Goal: Information Seeking & Learning: Learn about a topic

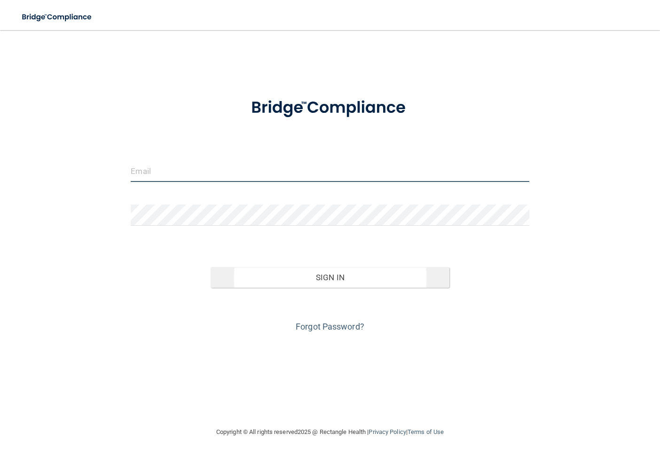
type input "[EMAIL_ADDRESS][DOMAIN_NAME]"
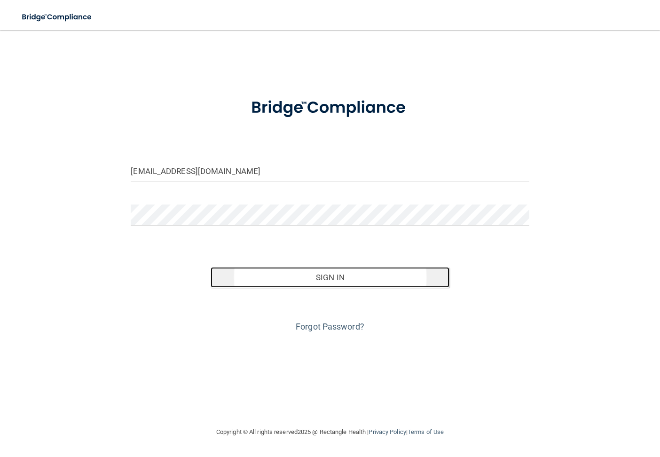
click at [368, 280] on button "Sign In" at bounding box center [330, 277] width 239 height 21
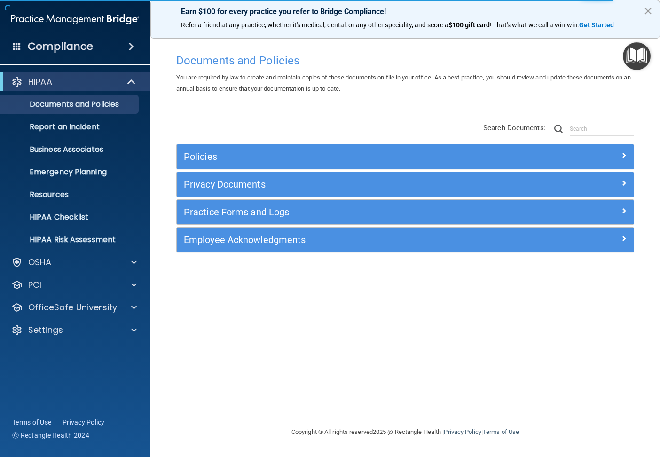
click at [646, 12] on button "×" at bounding box center [647, 10] width 9 height 15
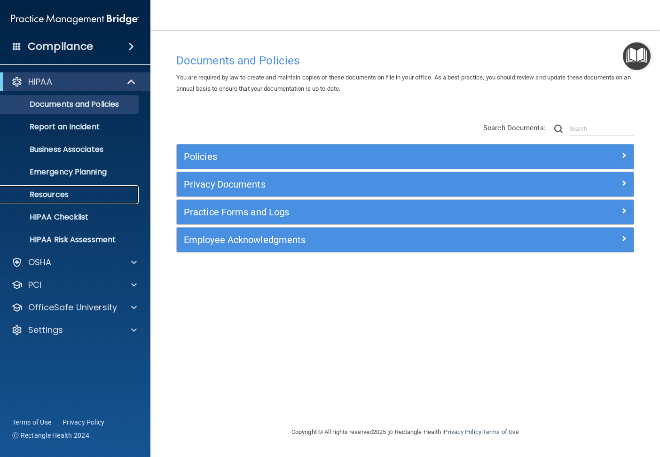
click at [57, 200] on link "Resources" at bounding box center [65, 194] width 148 height 19
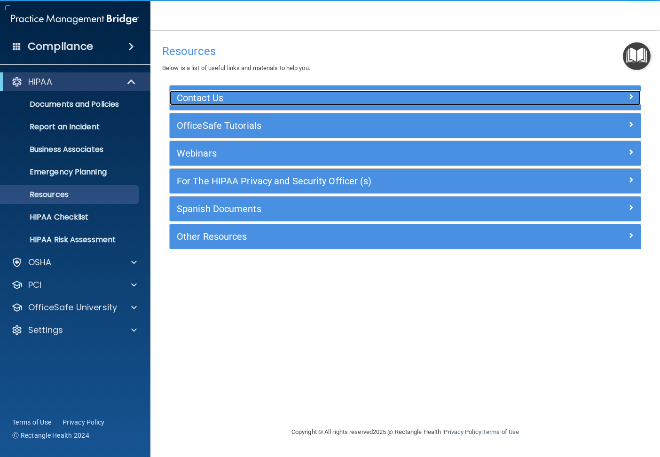
click at [210, 96] on h5 "Contact Us" at bounding box center [346, 98] width 339 height 10
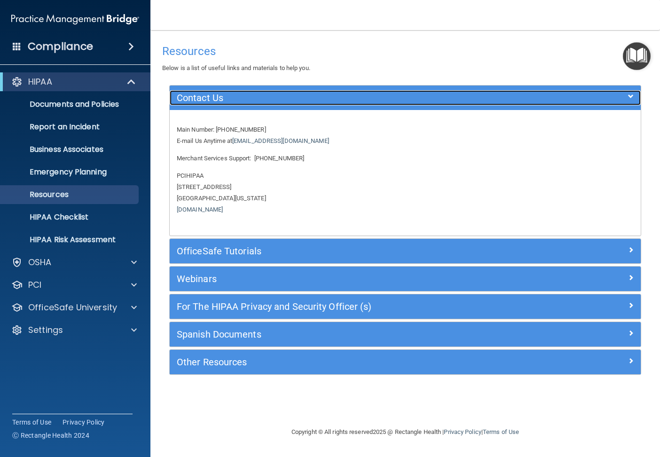
click at [213, 101] on h5 "Contact Us" at bounding box center [346, 98] width 339 height 10
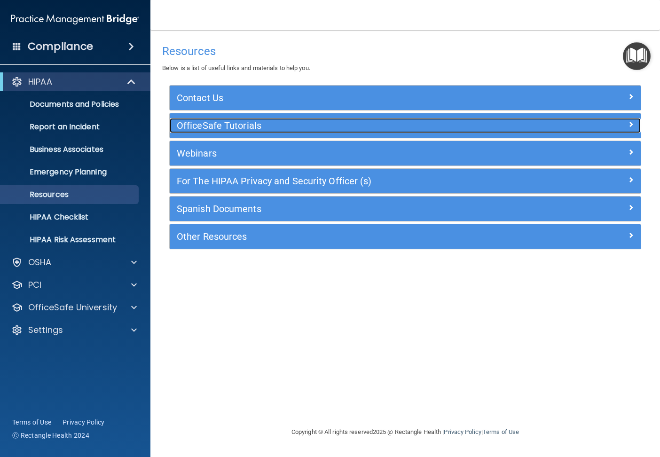
click at [205, 124] on h5 "OfficeSafe Tutorials" at bounding box center [346, 125] width 339 height 10
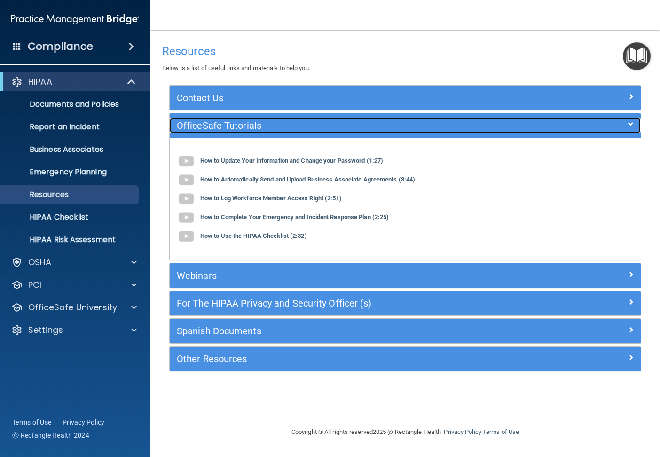
click at [205, 124] on h5 "OfficeSafe Tutorials" at bounding box center [346, 125] width 339 height 10
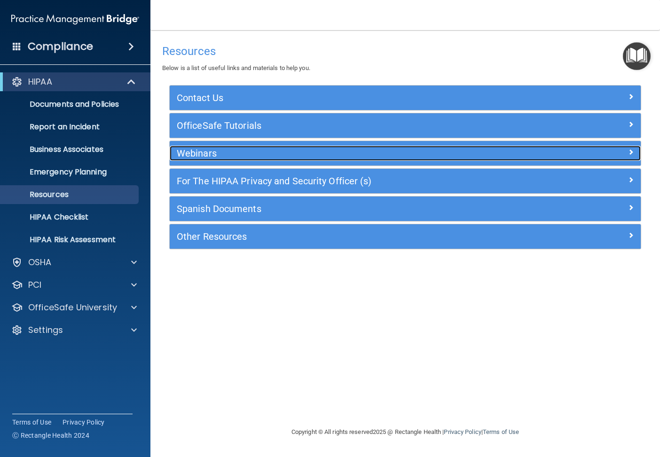
click at [218, 156] on h5 "Webinars" at bounding box center [346, 153] width 339 height 10
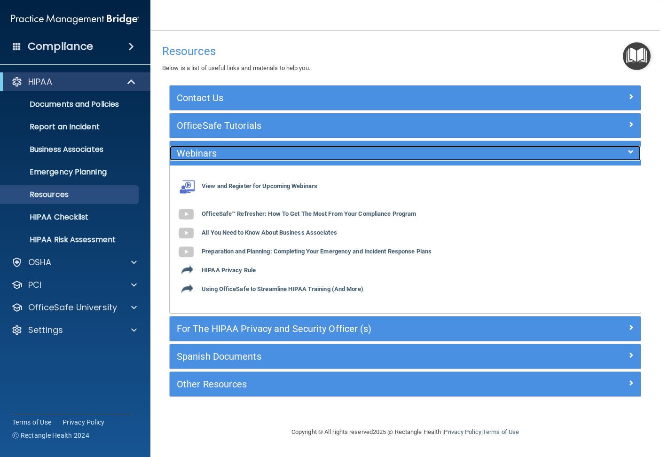
click at [219, 151] on h5 "Webinars" at bounding box center [346, 153] width 339 height 10
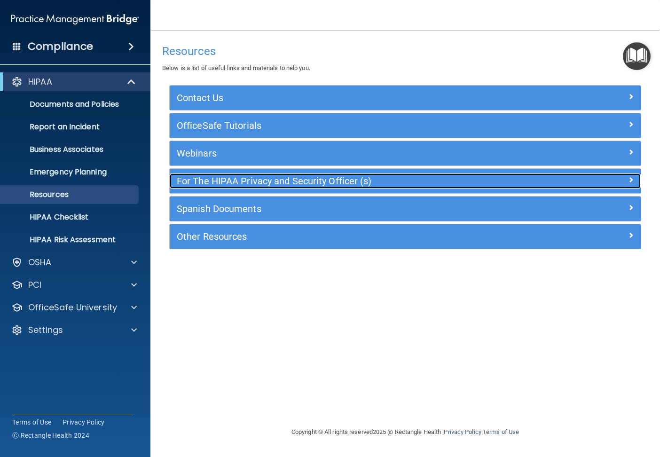
click at [222, 179] on h5 "For The HIPAA Privacy and Security Officer (s)" at bounding box center [346, 181] width 339 height 10
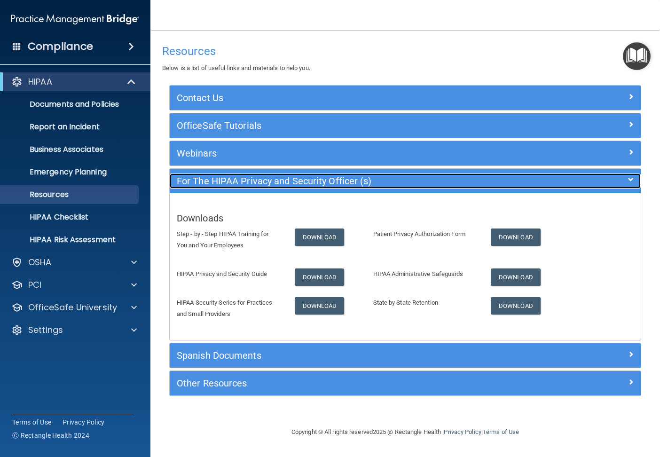
click at [204, 185] on h5 "For The HIPAA Privacy and Security Officer (s)" at bounding box center [346, 181] width 339 height 10
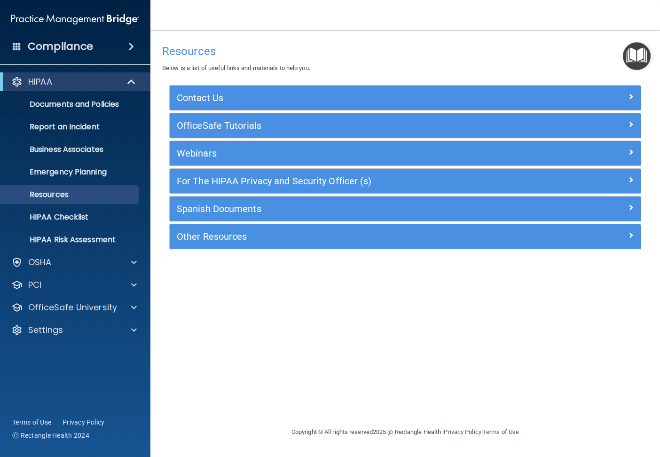
click at [217, 217] on div "Spanish Documents" at bounding box center [405, 208] width 471 height 24
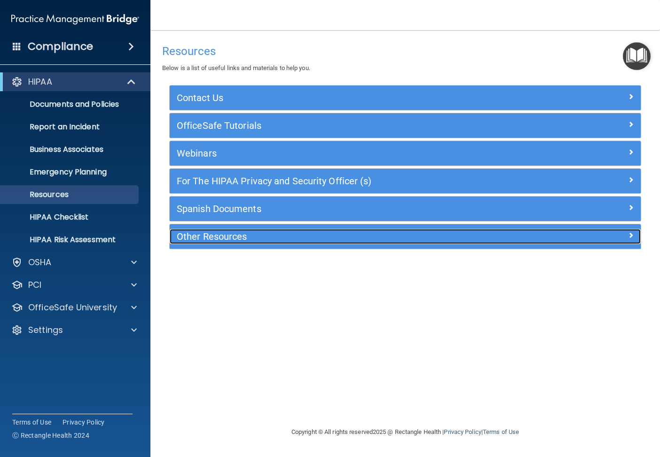
click at [246, 242] on h5 "Other Resources" at bounding box center [346, 236] width 339 height 10
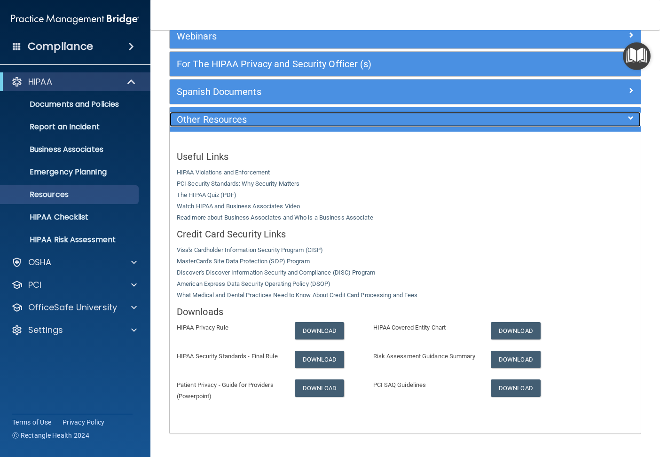
scroll to position [154, 0]
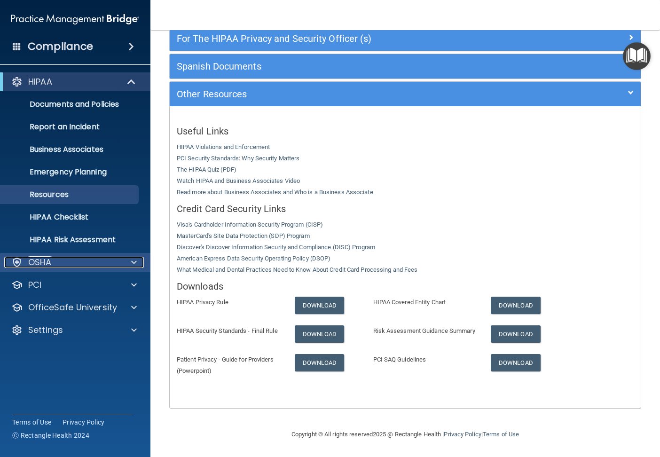
click at [56, 266] on div "OSHA" at bounding box center [62, 262] width 117 height 11
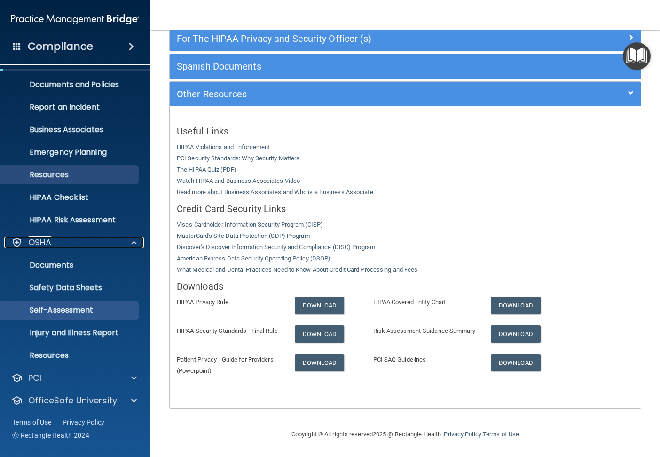
scroll to position [46, 0]
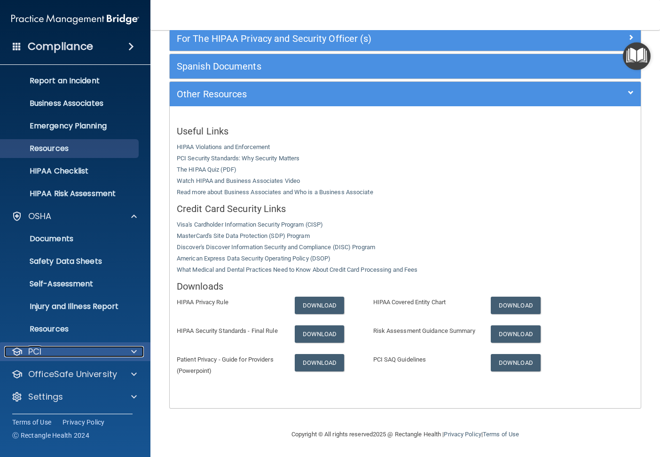
click at [74, 349] on div "PCI" at bounding box center [62, 351] width 117 height 11
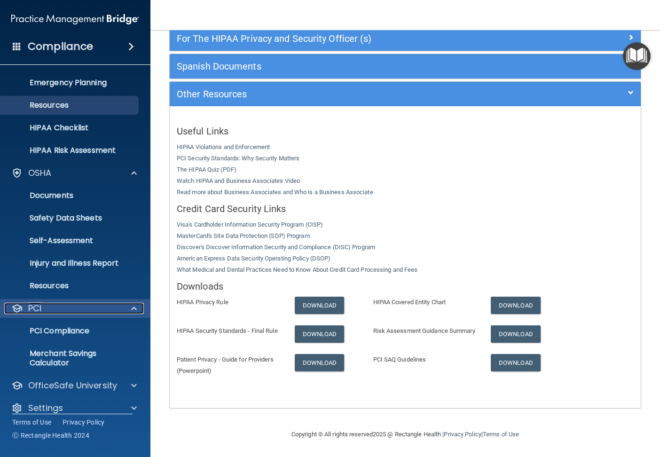
scroll to position [101, 0]
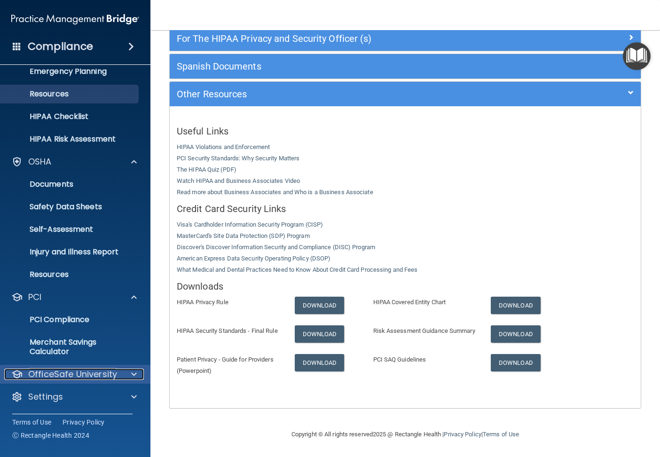
click at [87, 370] on p "OfficeSafe University" at bounding box center [72, 373] width 89 height 11
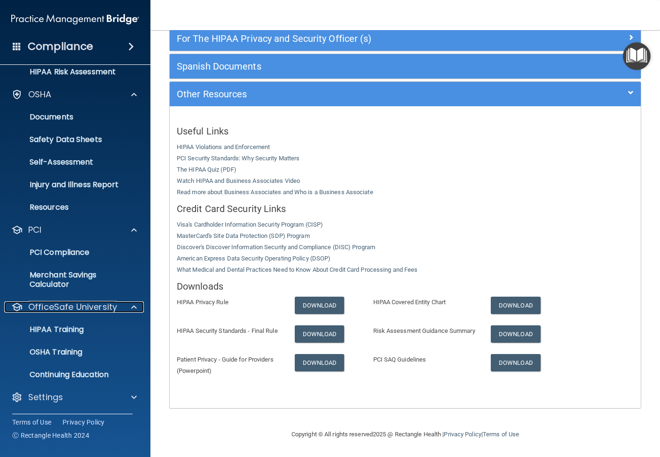
scroll to position [168, 0]
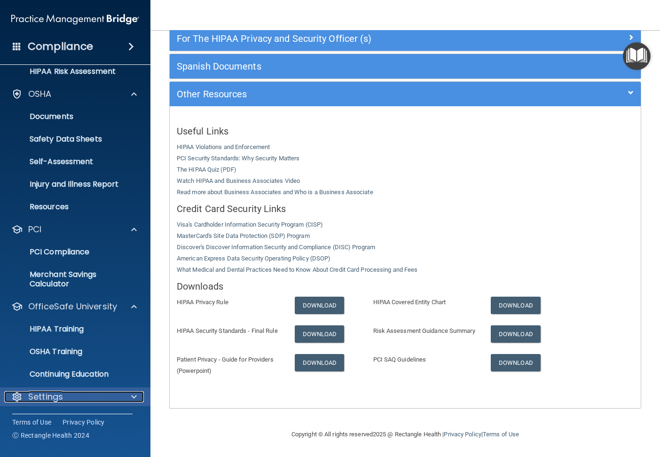
click at [100, 397] on div "Settings" at bounding box center [62, 396] width 117 height 11
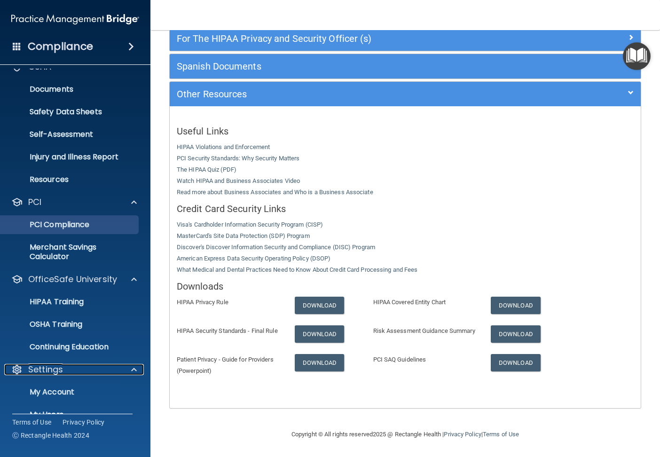
scroll to position [71, 0]
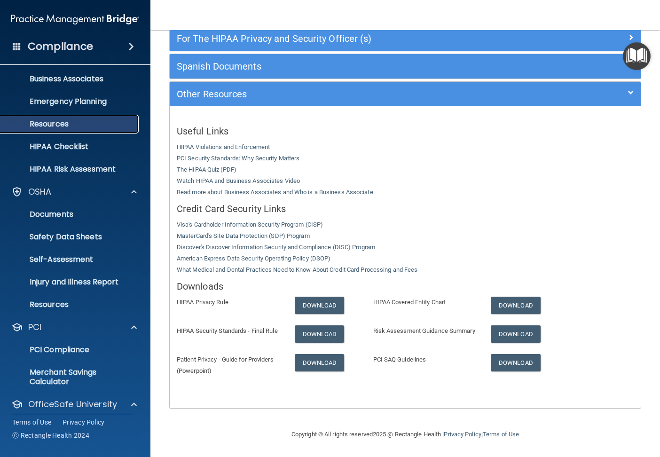
click at [58, 124] on p "Resources" at bounding box center [70, 123] width 128 height 9
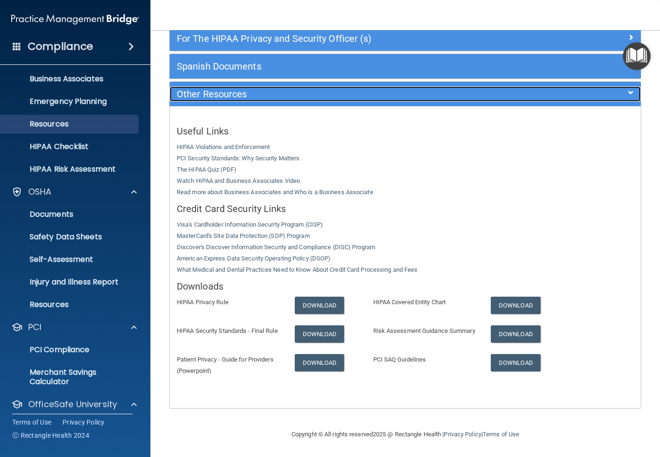
click at [232, 89] on h5 "Other Resources" at bounding box center [346, 94] width 339 height 10
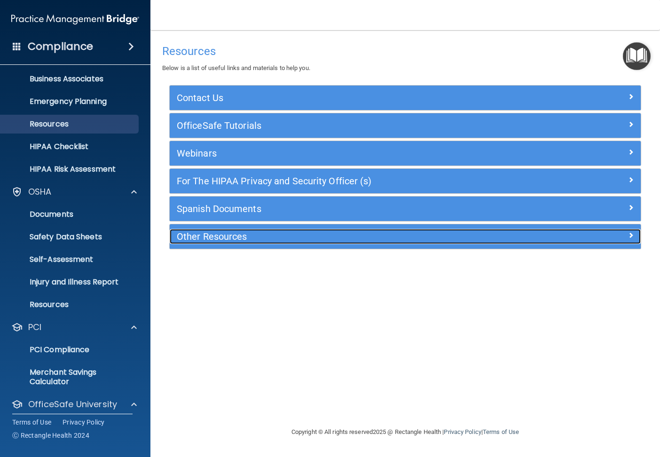
scroll to position [0, 0]
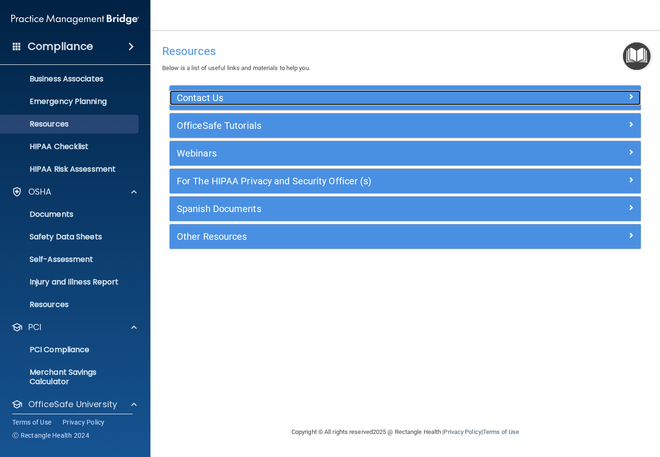
click at [217, 95] on h5 "Contact Us" at bounding box center [346, 98] width 339 height 10
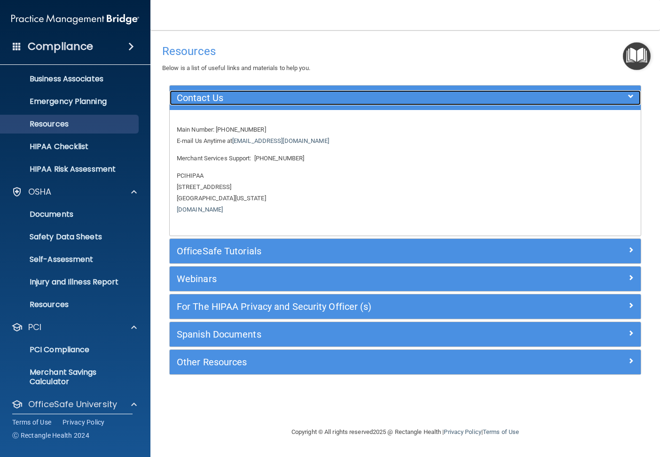
click at [216, 98] on h5 "Contact Us" at bounding box center [346, 98] width 339 height 10
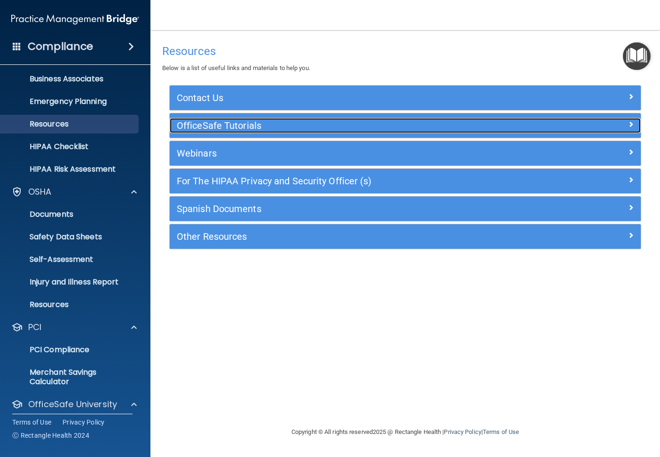
click at [214, 126] on h5 "OfficeSafe Tutorials" at bounding box center [346, 125] width 339 height 10
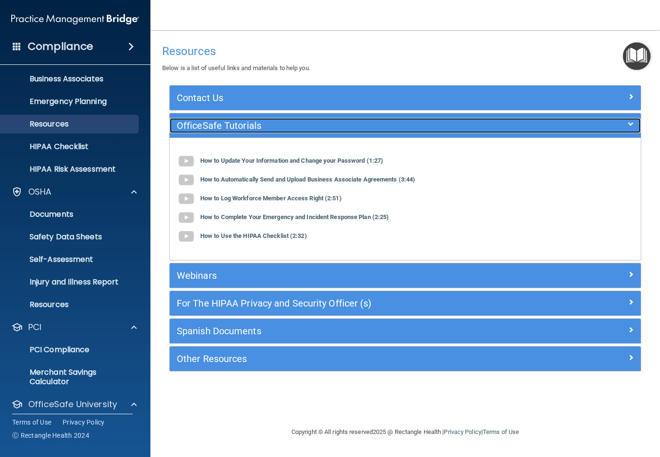
click at [214, 126] on h5 "OfficeSafe Tutorials" at bounding box center [346, 125] width 339 height 10
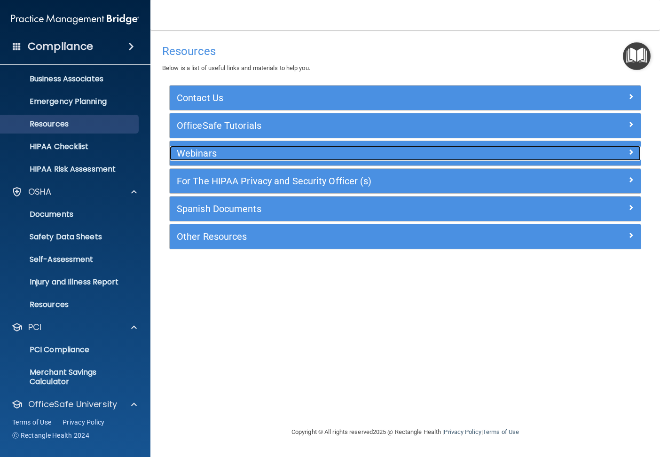
click at [213, 150] on h5 "Webinars" at bounding box center [346, 153] width 339 height 10
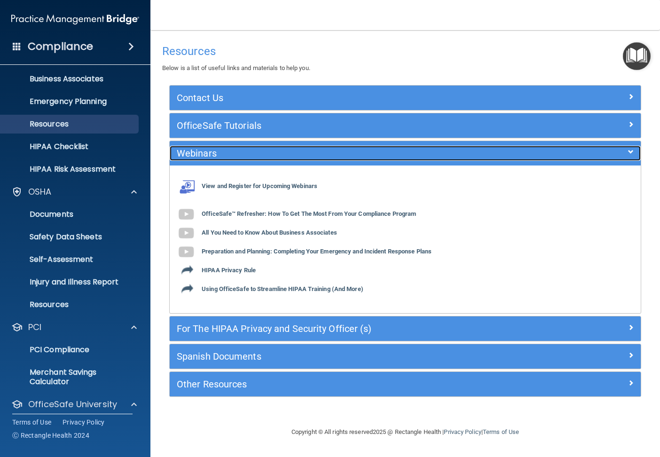
click at [211, 155] on h5 "Webinars" at bounding box center [346, 153] width 339 height 10
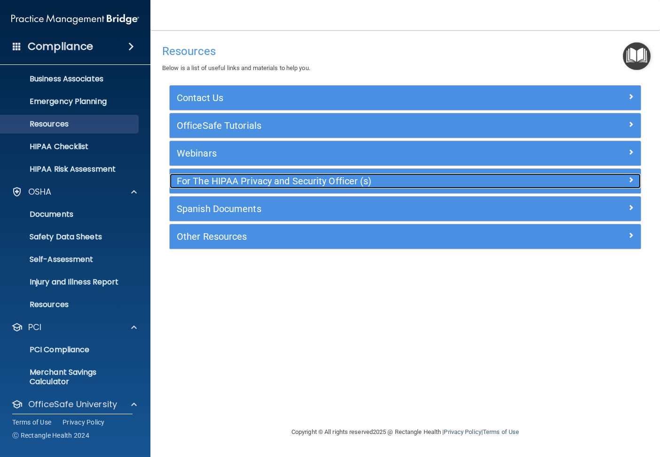
click at [207, 181] on h5 "For The HIPAA Privacy and Security Officer (s)" at bounding box center [346, 181] width 339 height 10
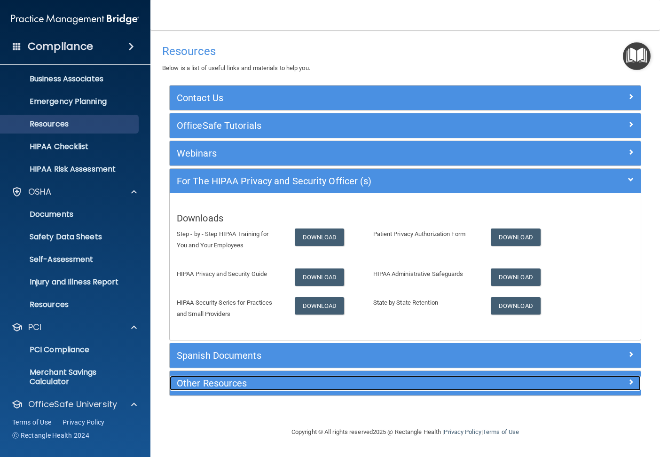
click at [209, 387] on h5 "Other Resources" at bounding box center [346, 383] width 339 height 10
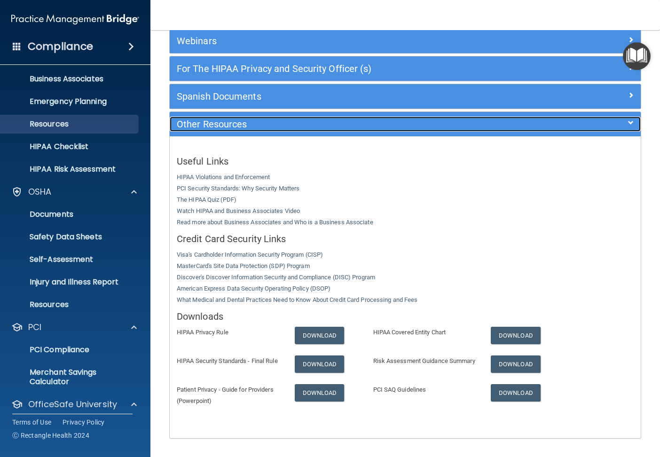
scroll to position [154, 0]
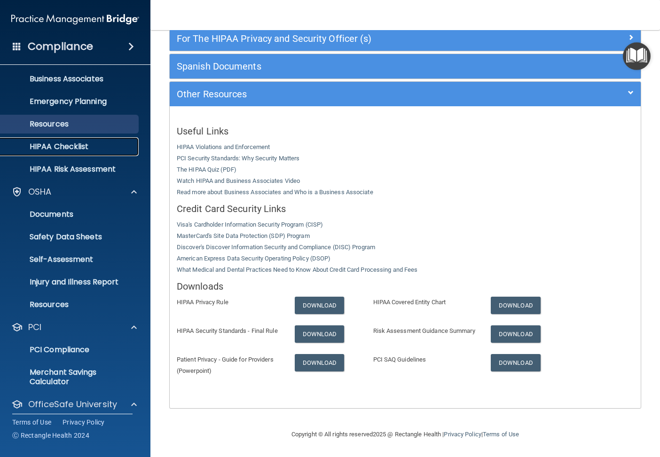
click at [38, 150] on p "HIPAA Checklist" at bounding box center [70, 146] width 128 height 9
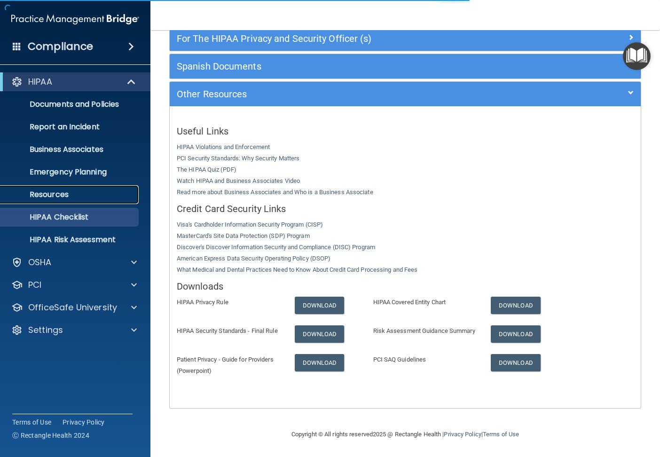
click at [66, 193] on p "Resources" at bounding box center [70, 194] width 128 height 9
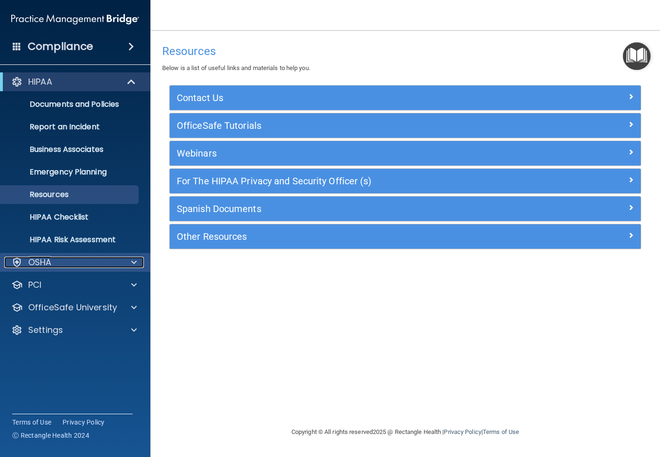
click at [51, 261] on p "OSHA" at bounding box center [40, 262] width 24 height 11
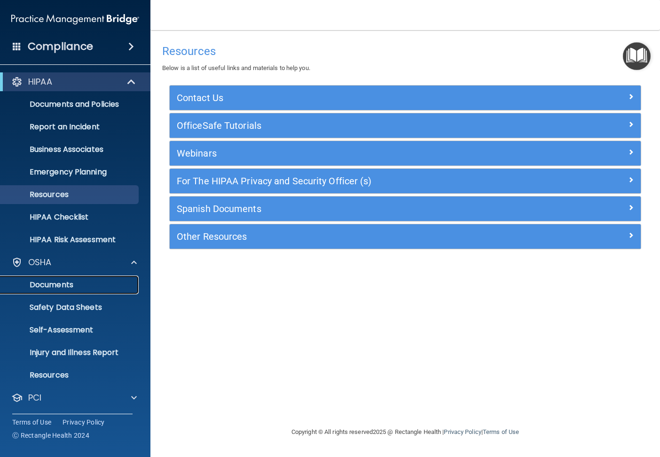
click at [63, 278] on link "Documents" at bounding box center [65, 284] width 148 height 19
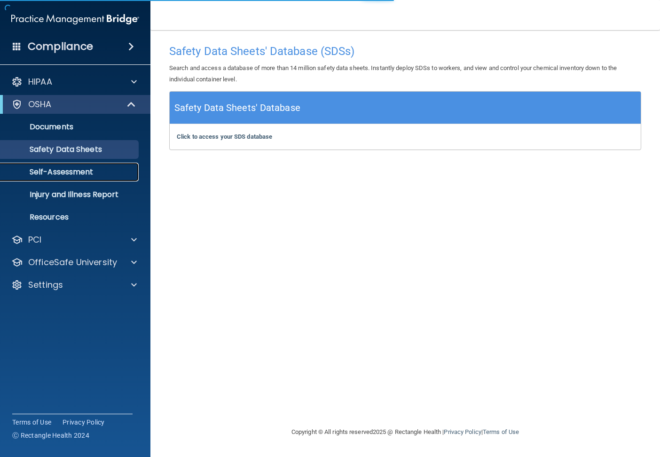
click at [83, 175] on p "Self-Assessment" at bounding box center [70, 171] width 128 height 9
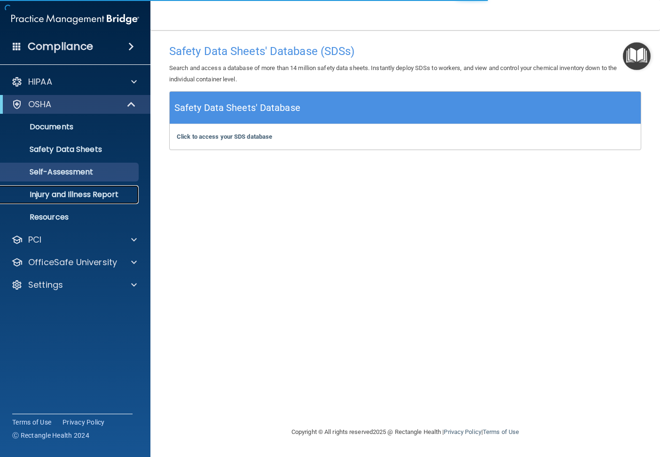
click at [85, 200] on link "Injury and Illness Report" at bounding box center [65, 194] width 148 height 19
